Goal: Transaction & Acquisition: Purchase product/service

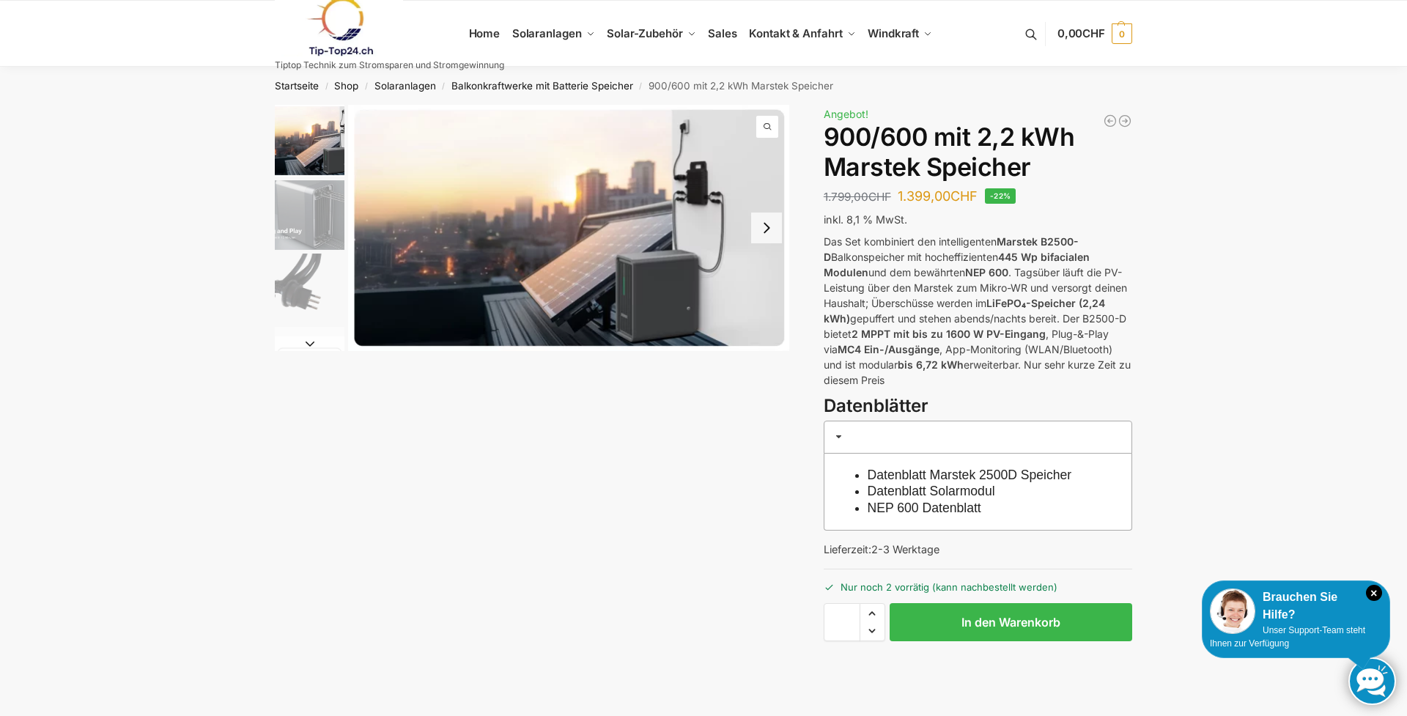
click at [766, 232] on button "Next slide" at bounding box center [766, 228] width 31 height 31
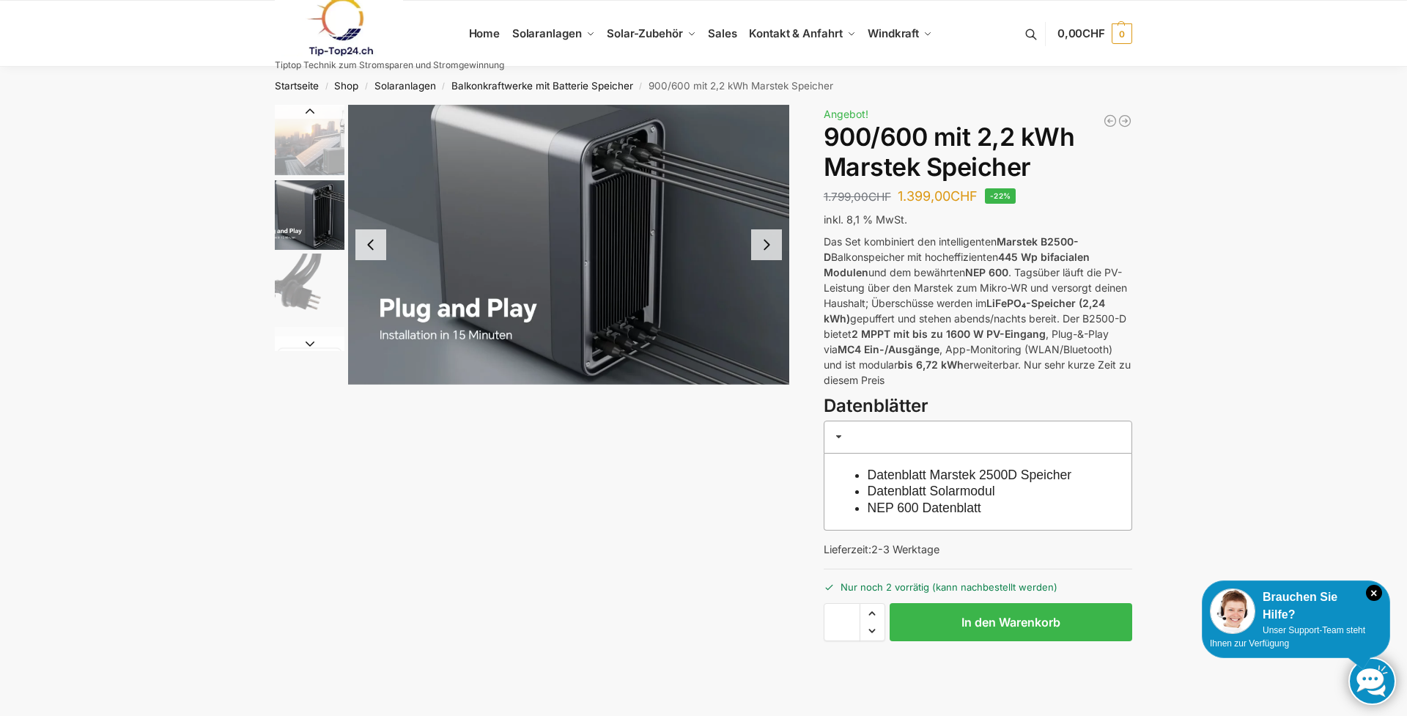
click at [767, 252] on button "Next slide" at bounding box center [766, 244] width 31 height 31
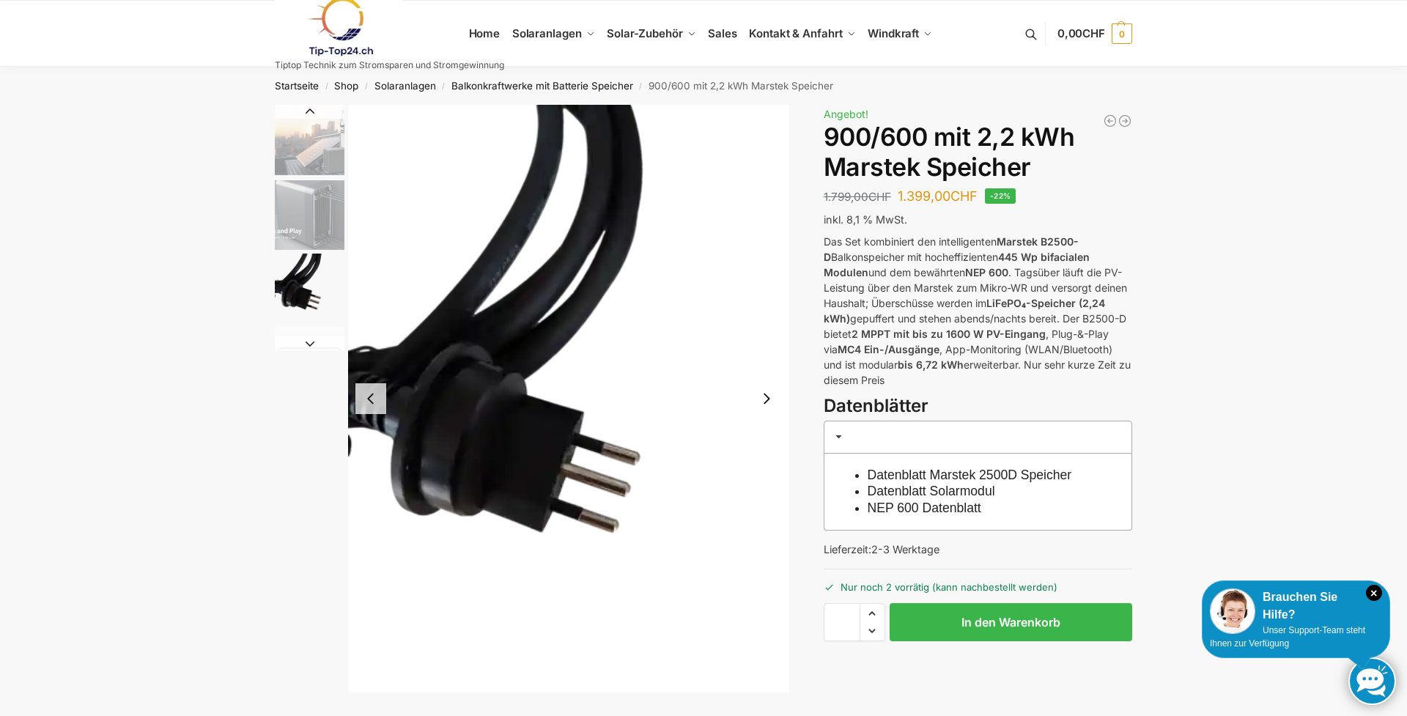
click at [764, 394] on button "Next slide" at bounding box center [766, 398] width 31 height 31
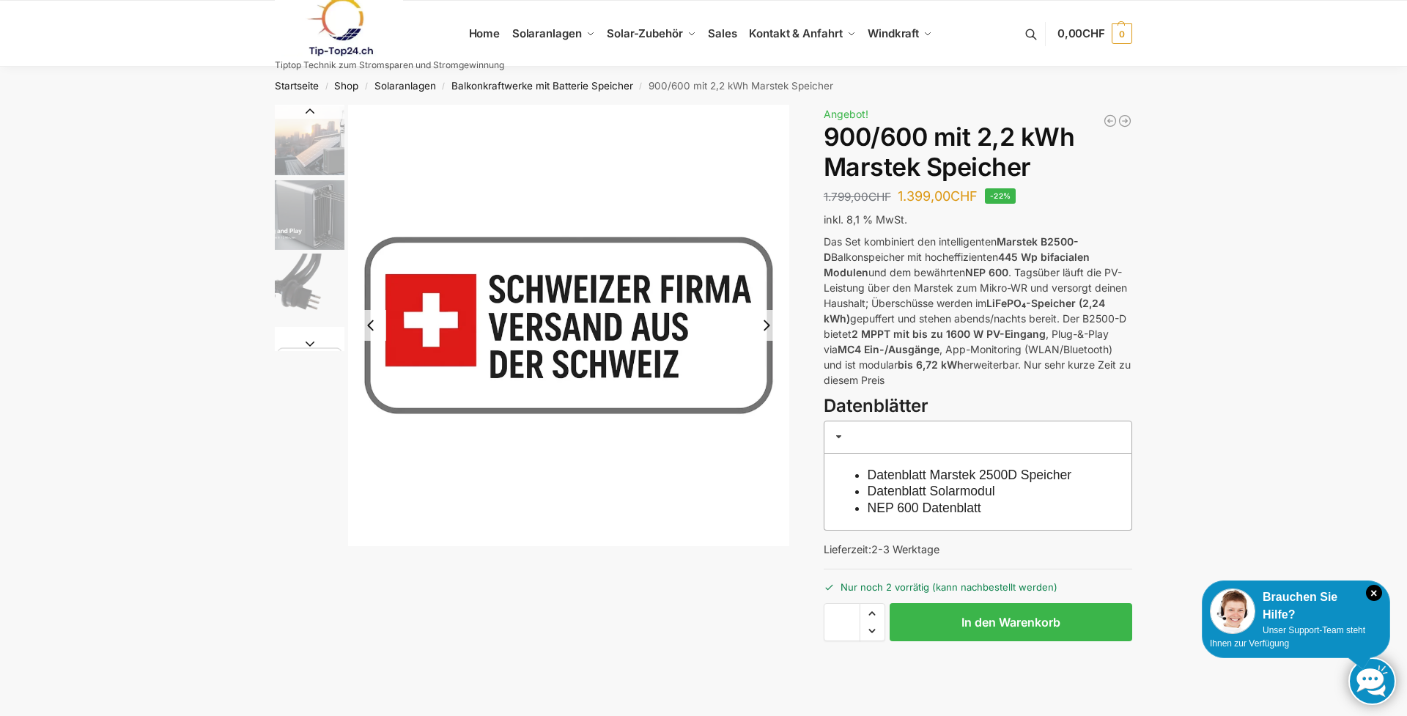
click at [769, 321] on button "Next slide" at bounding box center [766, 325] width 31 height 31
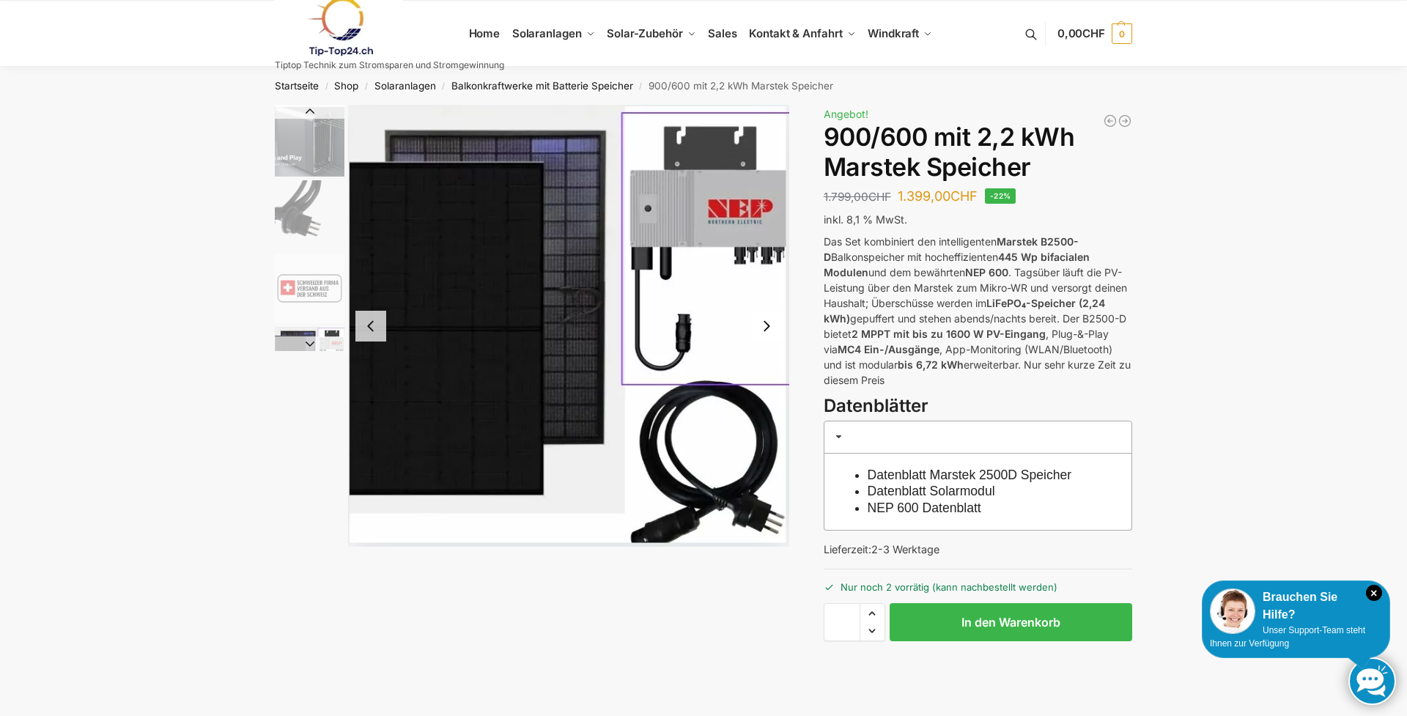
click at [768, 324] on button "Next slide" at bounding box center [766, 326] width 31 height 31
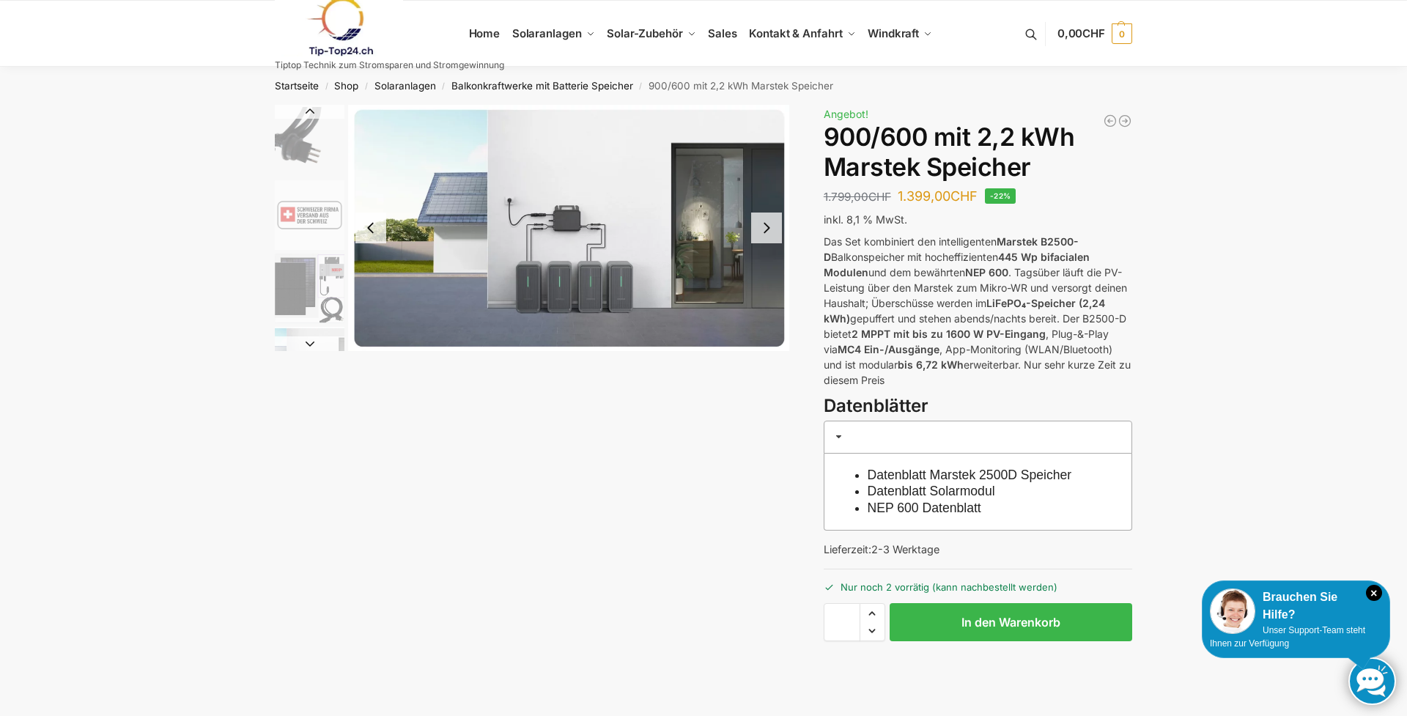
click at [761, 222] on button "Next slide" at bounding box center [766, 228] width 31 height 31
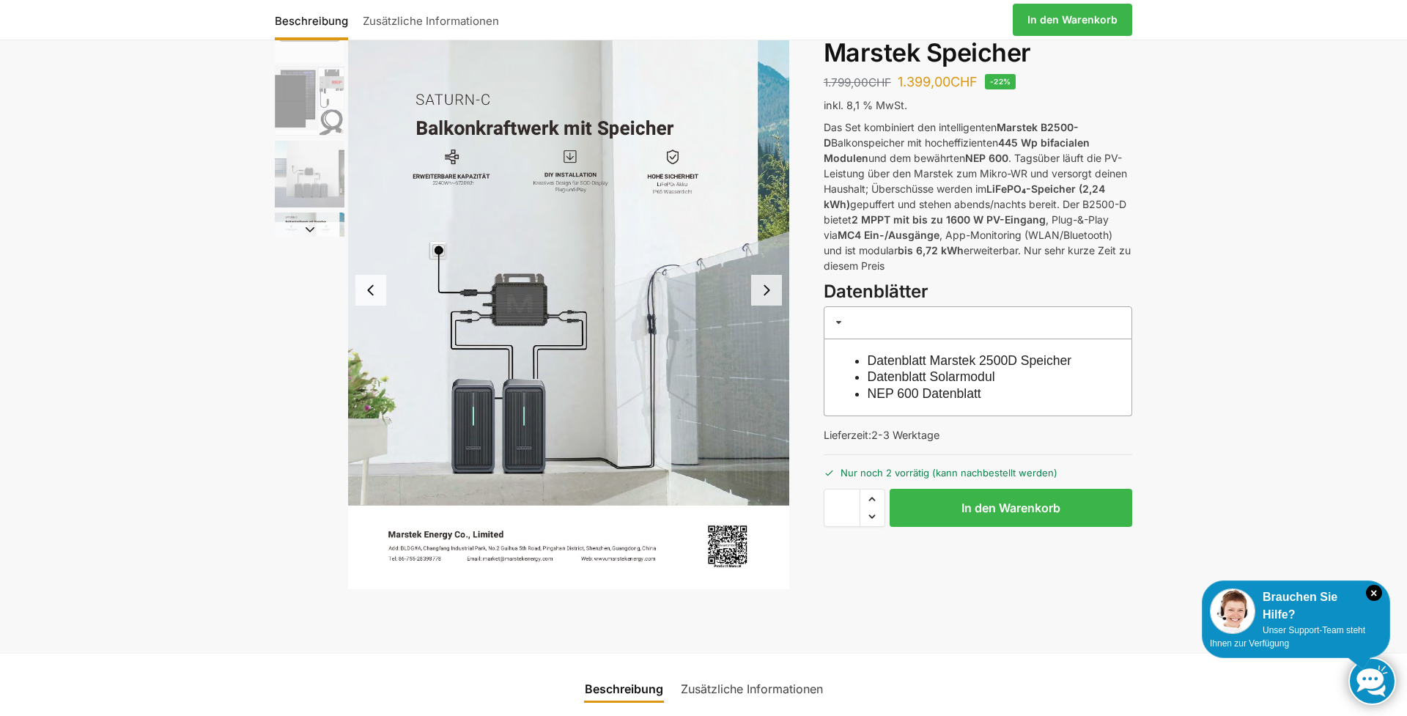
scroll to position [141, 0]
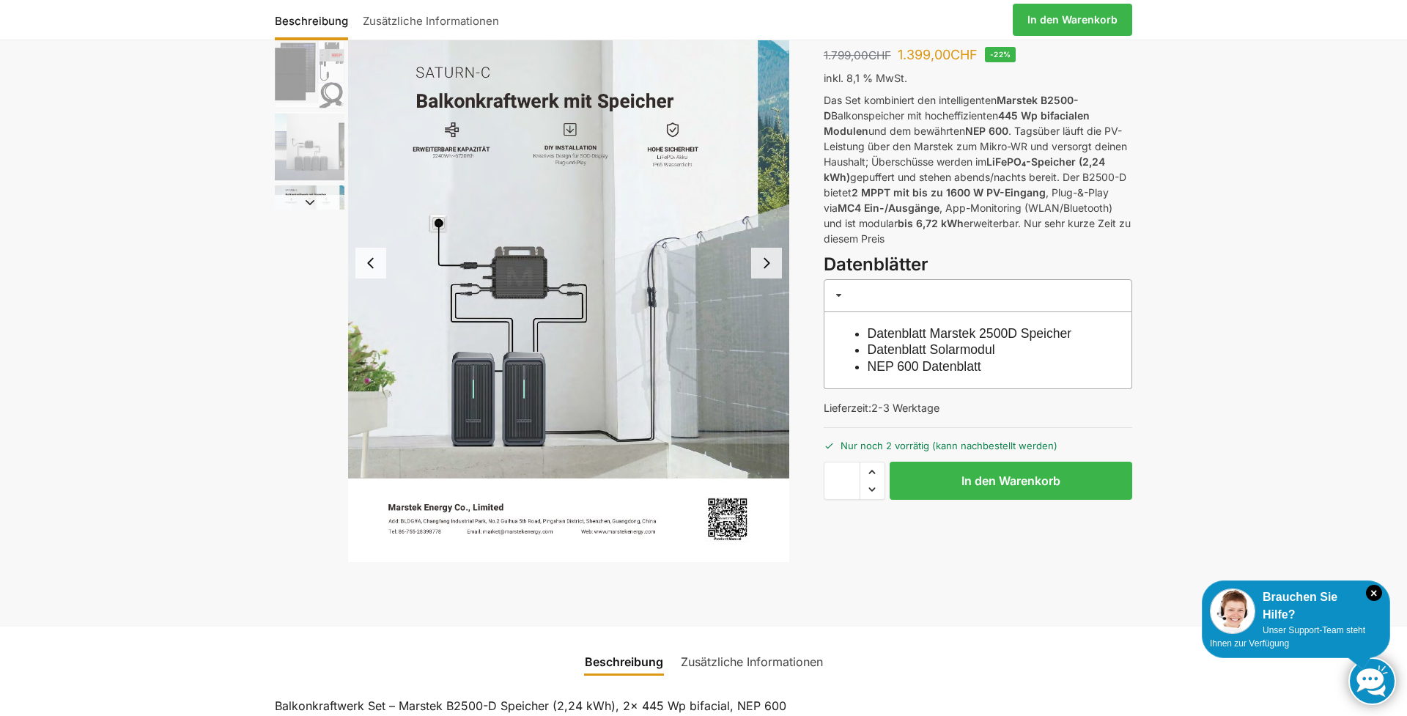
click at [762, 271] on button "Next slide" at bounding box center [766, 263] width 31 height 31
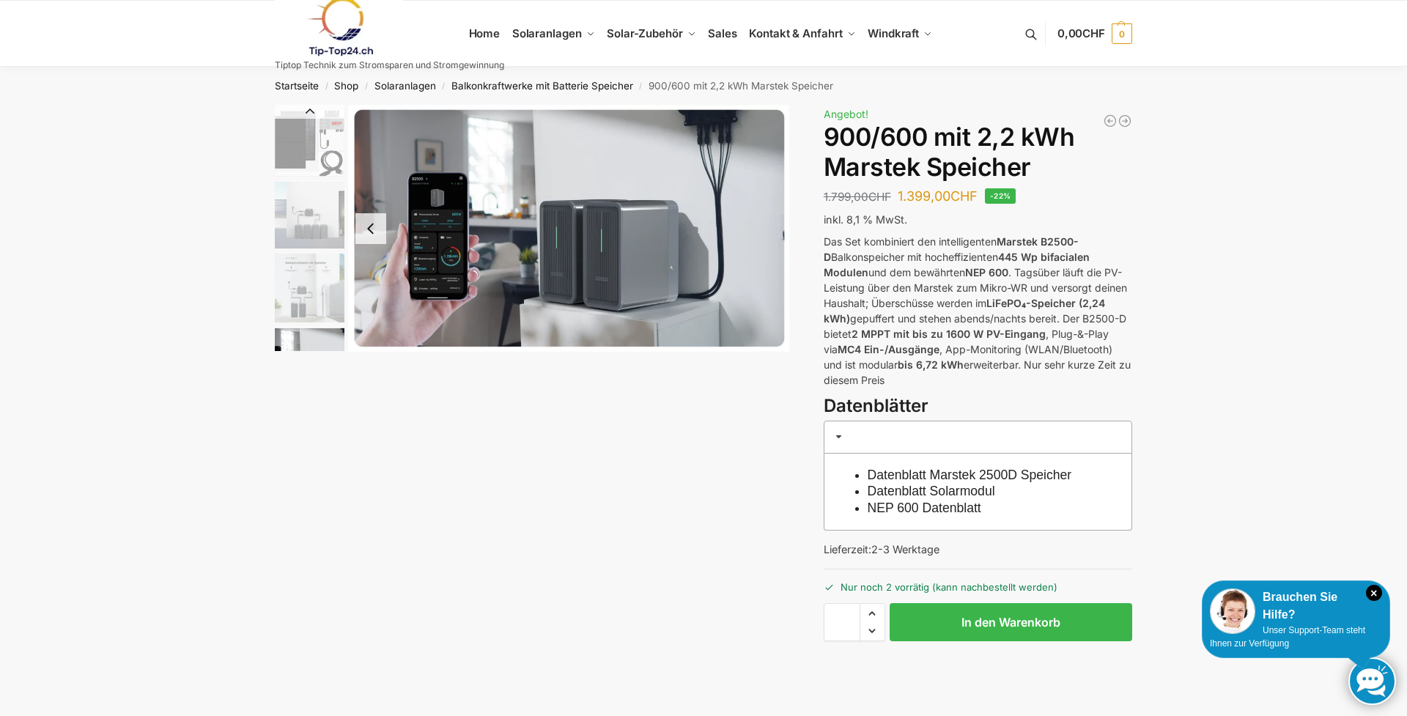
scroll to position [0, 0]
click at [307, 130] on img "5 / 8" at bounding box center [310, 142] width 70 height 70
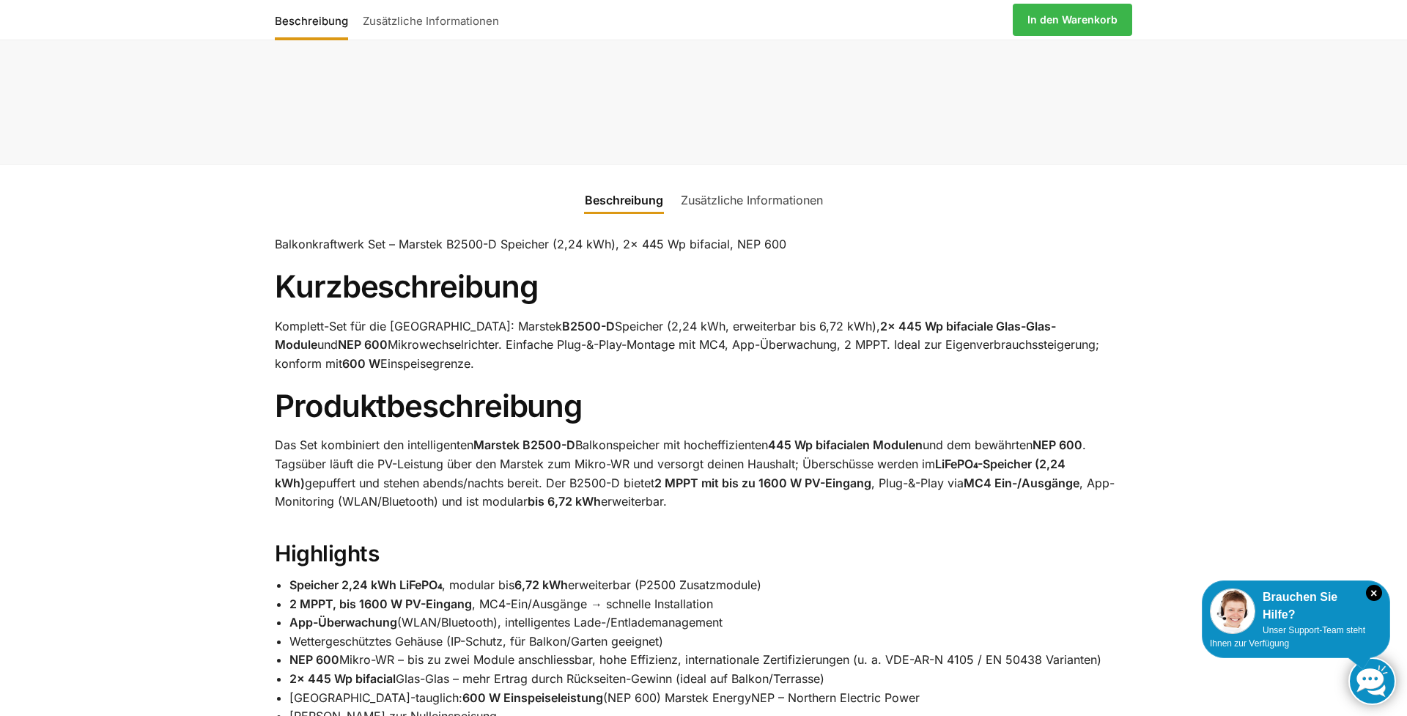
scroll to position [604, 0]
drag, startPoint x: 747, startPoint y: 197, endPoint x: 726, endPoint y: 242, distance: 49.2
click at [746, 199] on link "Zusätzliche Informationen" at bounding box center [752, 199] width 160 height 35
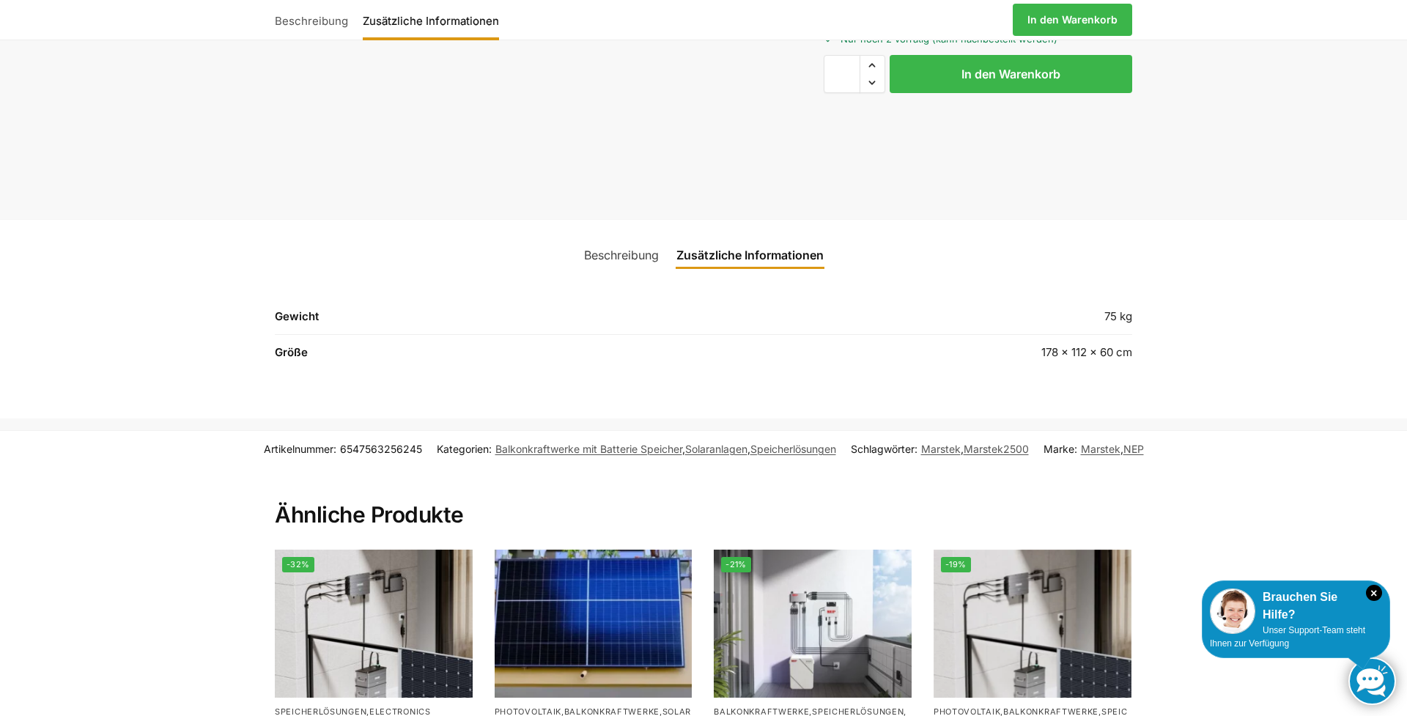
scroll to position [544, 0]
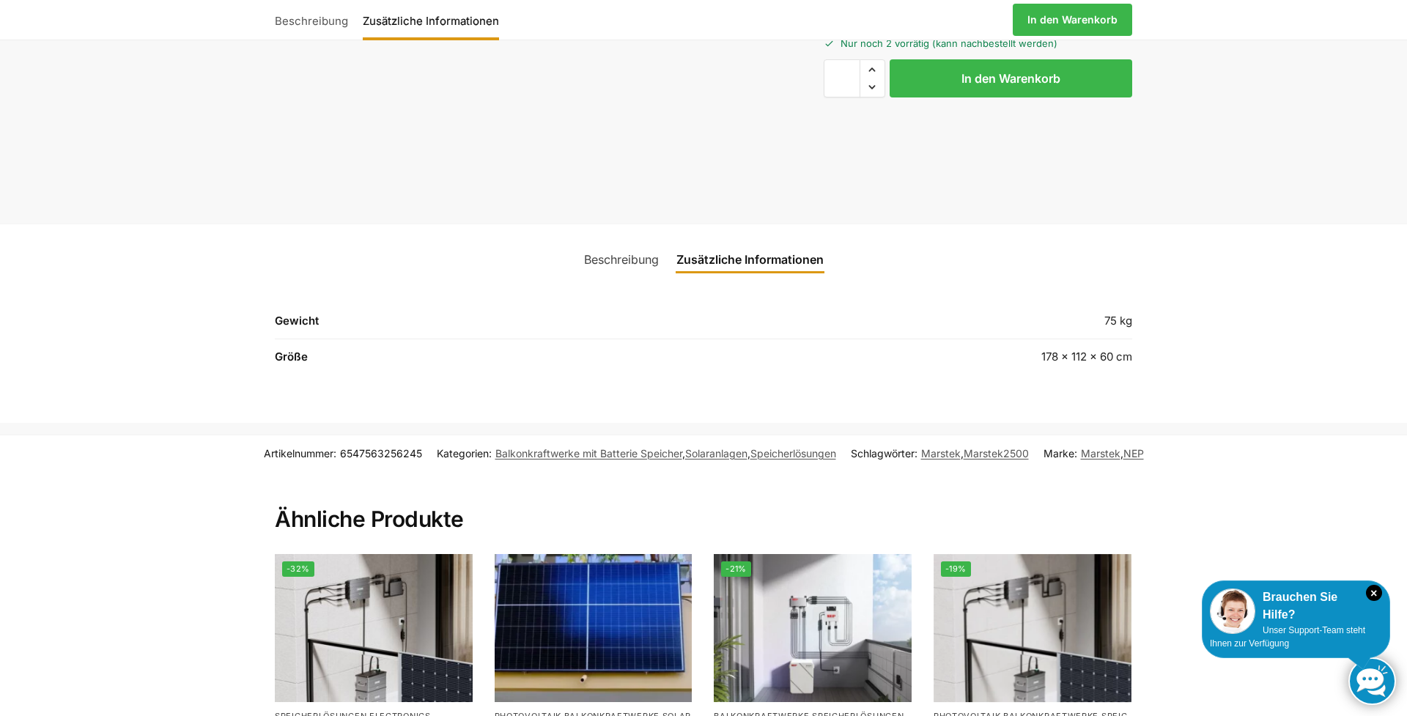
click at [621, 260] on link "Beschreibung" at bounding box center [621, 259] width 92 height 35
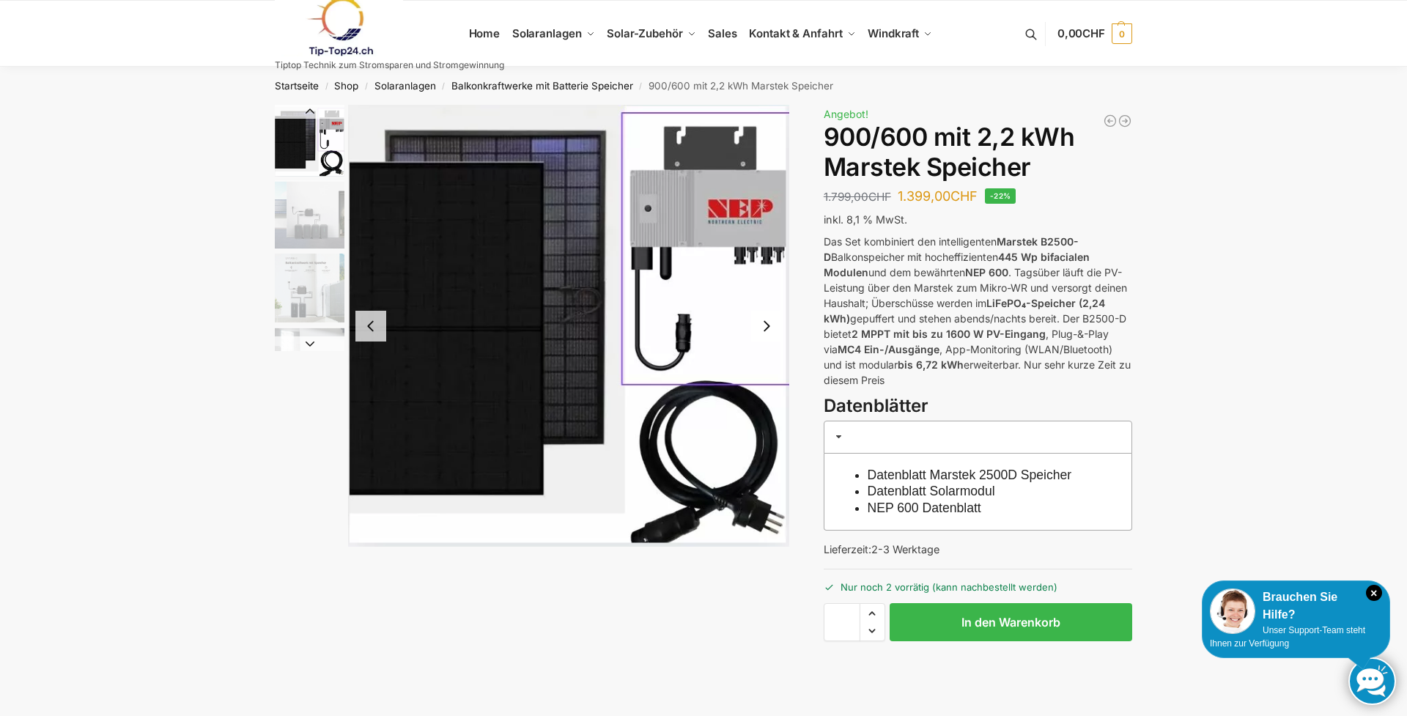
scroll to position [0, 0]
click at [764, 325] on button "Next slide" at bounding box center [766, 326] width 31 height 31
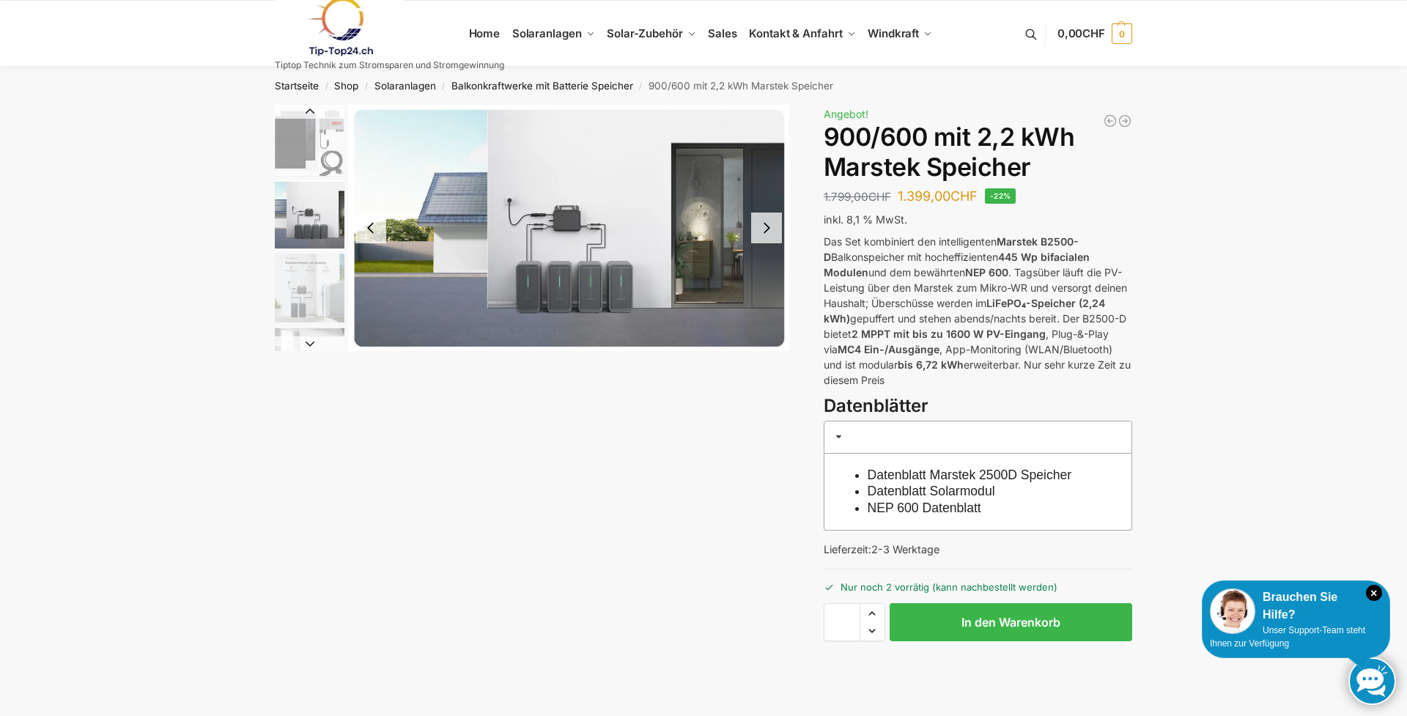
click at [764, 325] on img "6 / 8" at bounding box center [568, 228] width 441 height 246
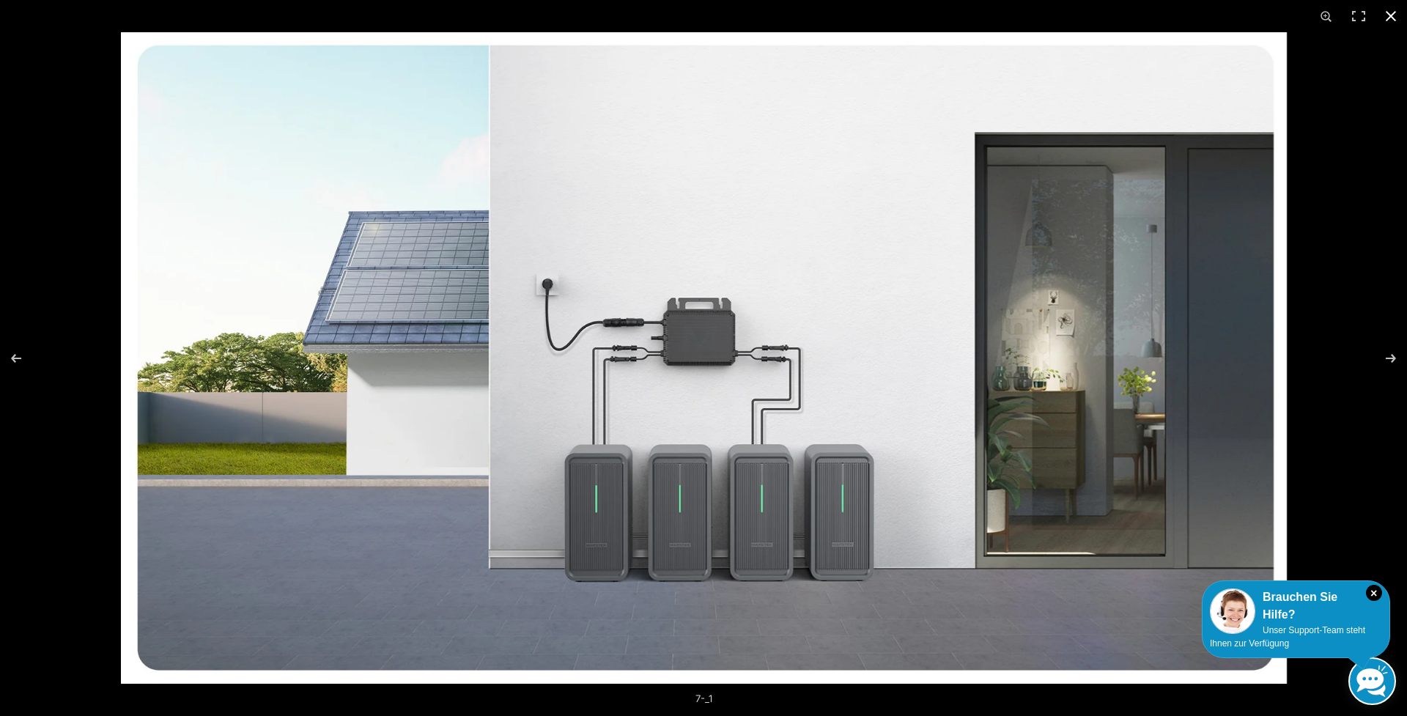
click at [1392, 15] on button "Close (Esc)" at bounding box center [1391, 16] width 32 height 32
